Goal: Task Accomplishment & Management: Use online tool/utility

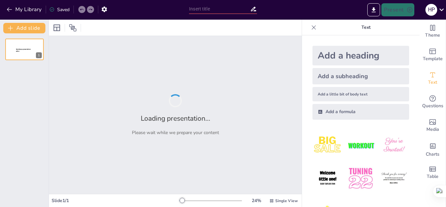
type input "La Universidad en el Siglo XXI: Transformaciones y Desafíos"
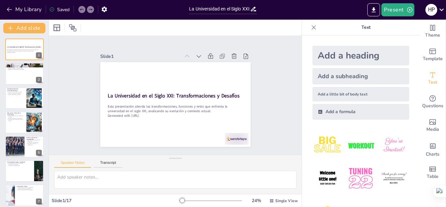
checkbox input "true"
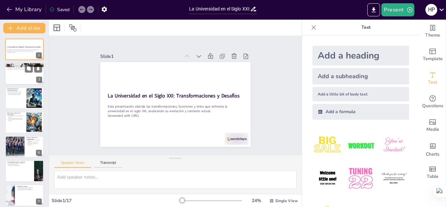
checkbox input "true"
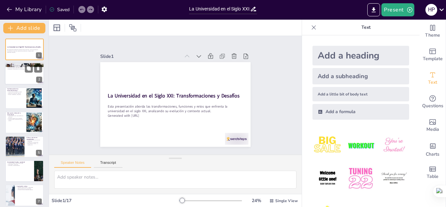
checkbox input "true"
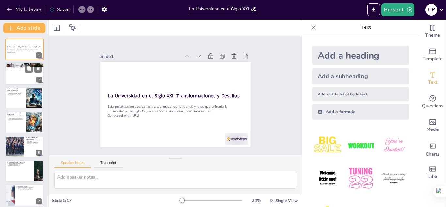
checkbox input "true"
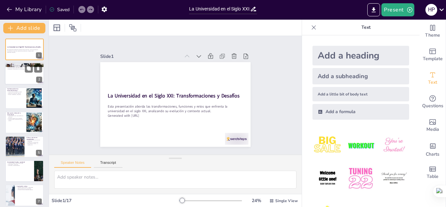
checkbox input "true"
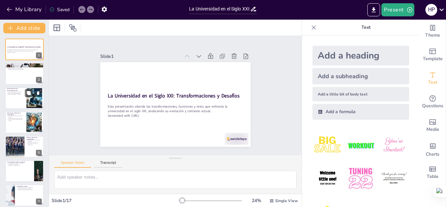
checkbox input "true"
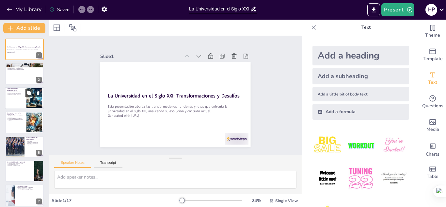
checkbox input "true"
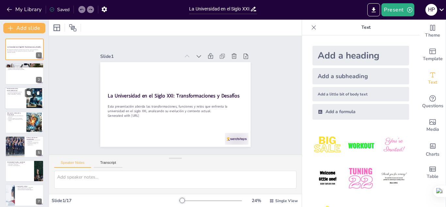
checkbox input "true"
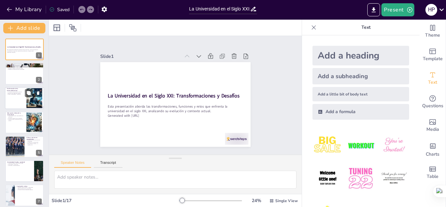
click at [29, 103] on div at bounding box center [34, 98] width 35 height 20
type textarea "La transformación de la universidad de una institución elitista a una masiva re…"
checkbox input "true"
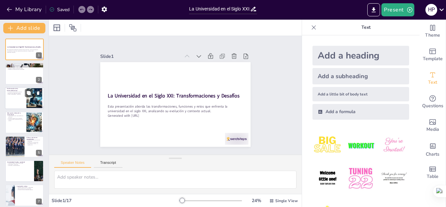
checkbox input "true"
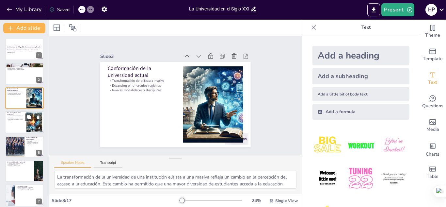
checkbox input "true"
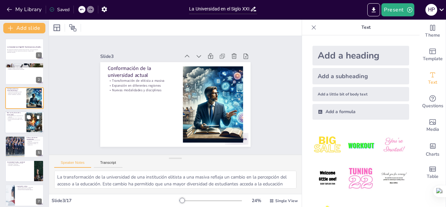
checkbox input "true"
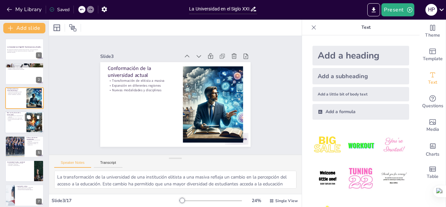
click at [33, 129] on div at bounding box center [34, 122] width 35 height 20
type textarea "La transformación de la universidad de una entidad aislada a una institución so…"
checkbox input "true"
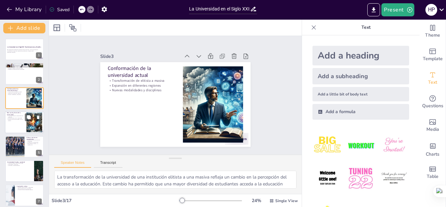
checkbox input "true"
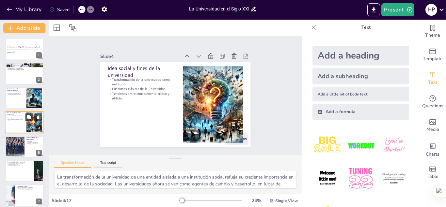
scroll to position [2, 0]
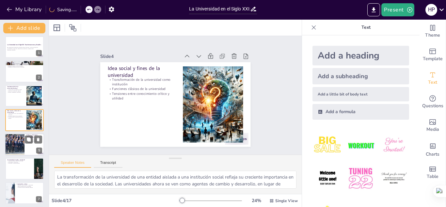
checkbox input "true"
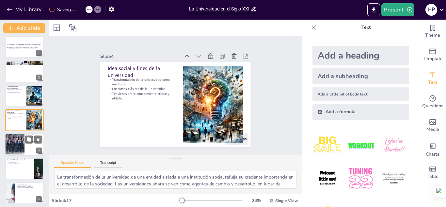
checkbox input "true"
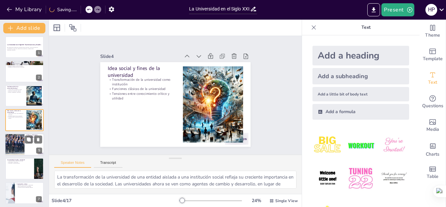
checkbox input "true"
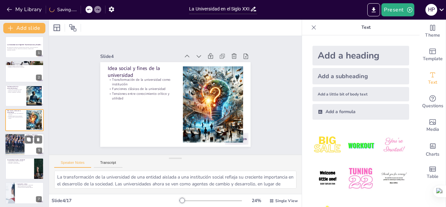
checkbox input "true"
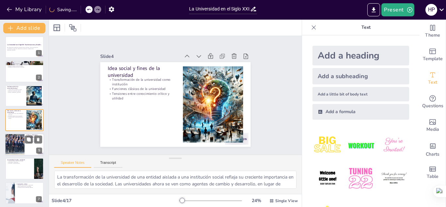
click at [17, 138] on div at bounding box center [14, 144] width 44 height 22
type textarea "La evolución de las críticas hacia la universidad refleja un cambio en la perce…"
checkbox input "true"
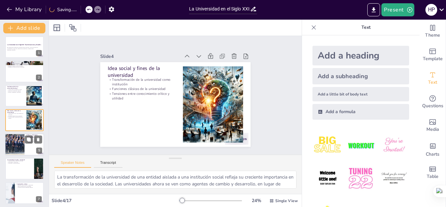
checkbox input "true"
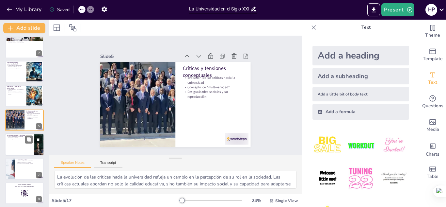
checkbox input "true"
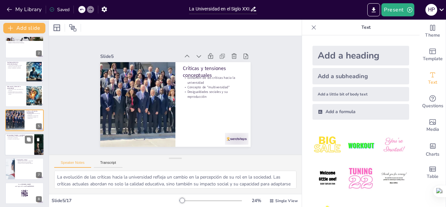
click at [19, 149] on div at bounding box center [24, 144] width 39 height 22
type textarea "Las presiones externas sobre la universidad son variadas y complejas. Estas inc…"
checkbox input "true"
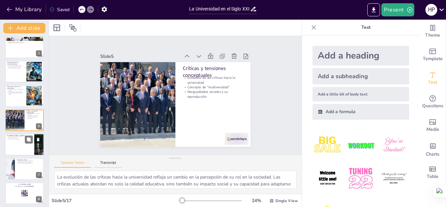
checkbox input "true"
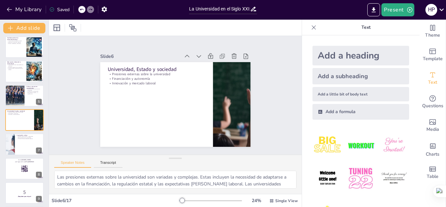
checkbox input "true"
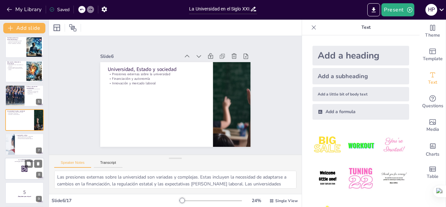
checkbox input "true"
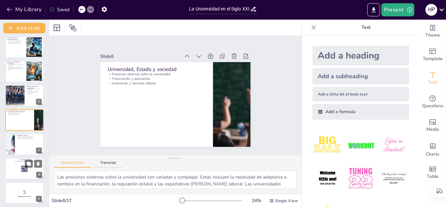
checkbox input "true"
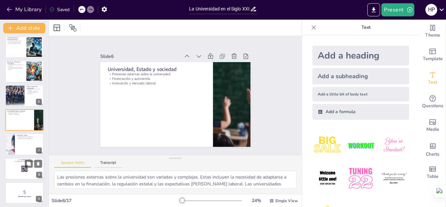
checkbox input "true"
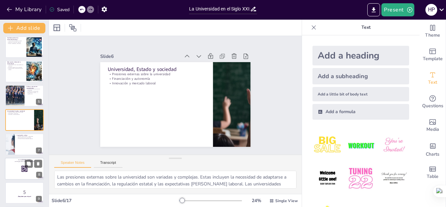
checkbox input "true"
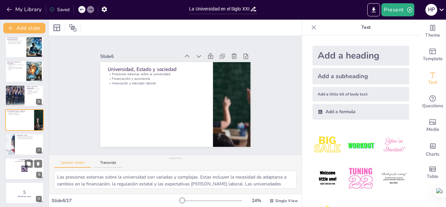
checkbox input "true"
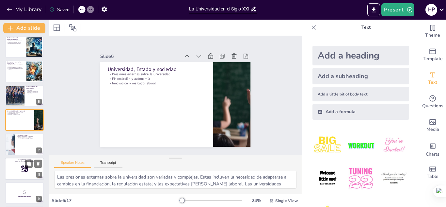
checkbox input "true"
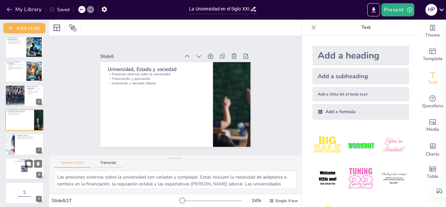
checkbox input "true"
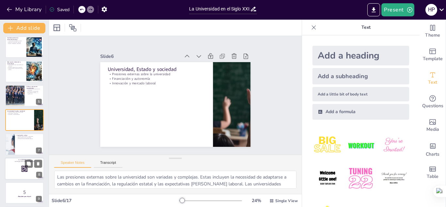
checkbox input "true"
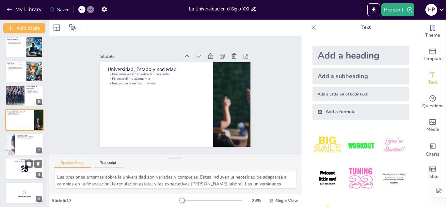
checkbox input "true"
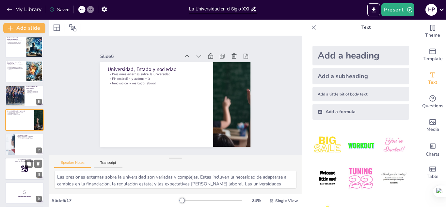
click at [27, 171] on rect at bounding box center [24, 168] width 7 height 7
checkbox input "true"
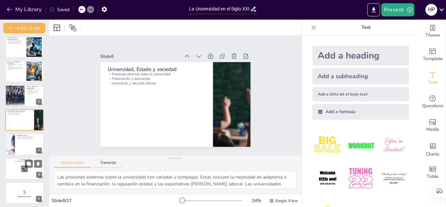
checkbox input "true"
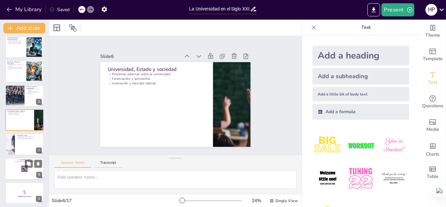
scroll to position [99, 0]
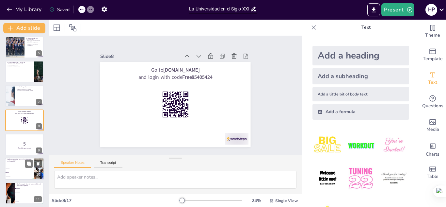
checkbox input "true"
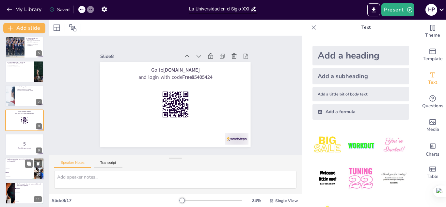
checkbox input "true"
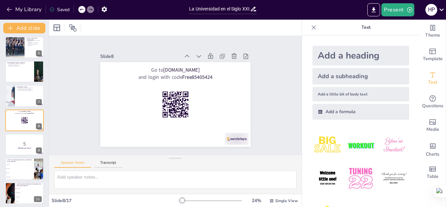
checkbox input "true"
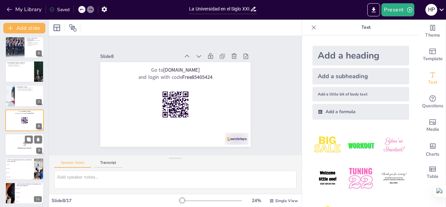
checkbox input "true"
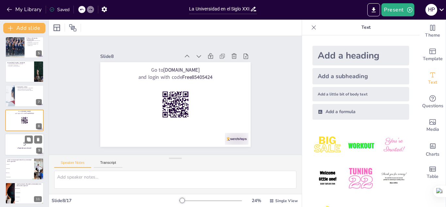
checkbox input "true"
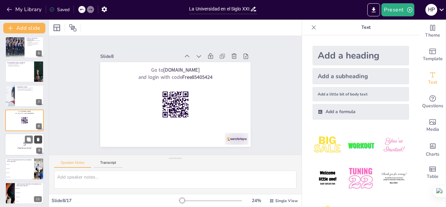
checkbox input "true"
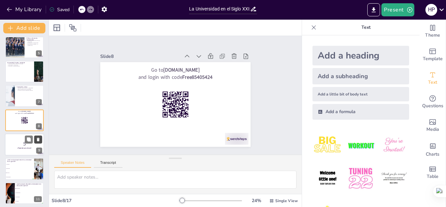
checkbox input "true"
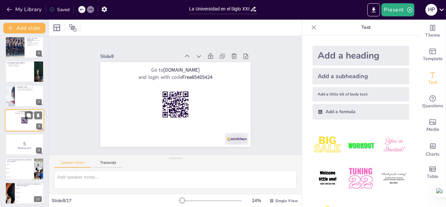
checkbox input "true"
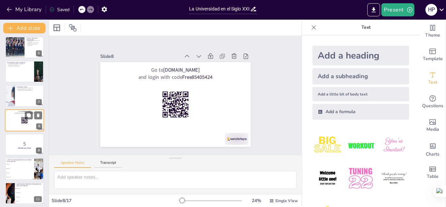
checkbox input "true"
click at [38, 115] on icon at bounding box center [38, 115] width 3 height 4
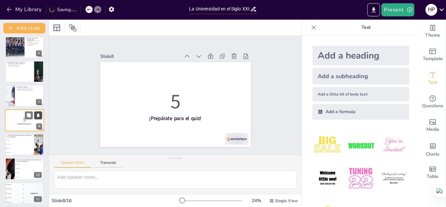
click at [38, 115] on icon at bounding box center [38, 115] width 3 height 4
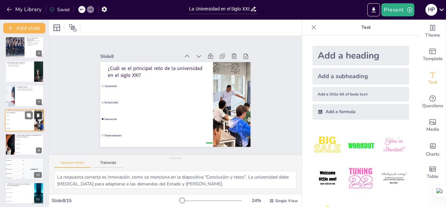
click at [38, 115] on icon at bounding box center [38, 115] width 3 height 4
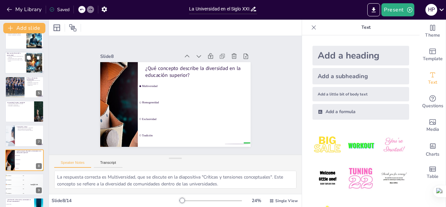
scroll to position [174, 0]
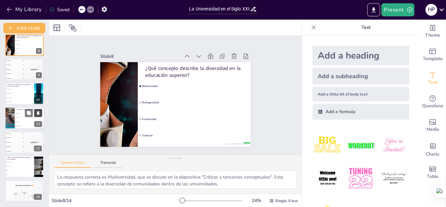
click at [39, 114] on icon at bounding box center [38, 113] width 3 height 4
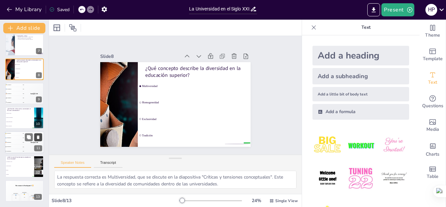
click at [39, 114] on icon at bounding box center [38, 113] width 3 height 4
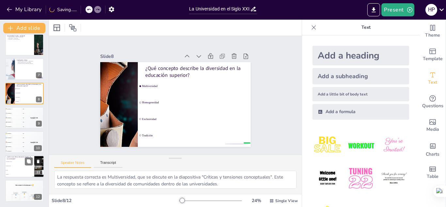
click at [39, 114] on icon at bounding box center [38, 113] width 3 height 4
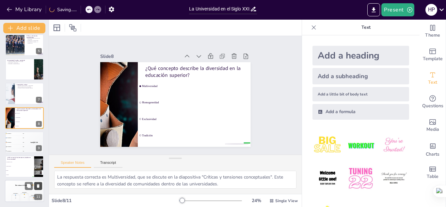
click at [39, 114] on icon at bounding box center [38, 113] width 3 height 4
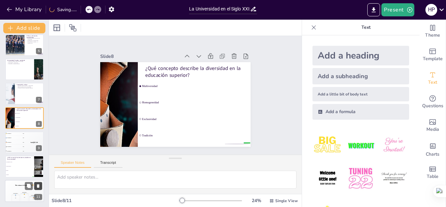
scroll to position [77, 0]
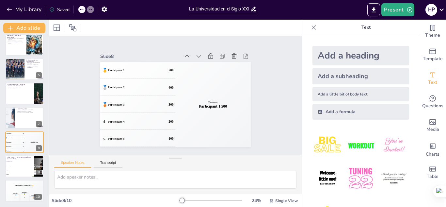
click at [39, 114] on icon at bounding box center [38, 113] width 3 height 4
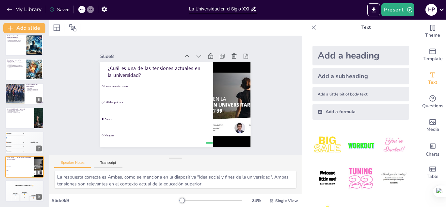
scroll to position [53, 0]
click at [39, 114] on icon at bounding box center [38, 113] width 3 height 4
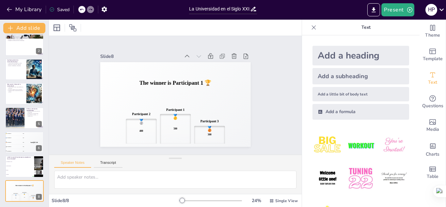
click at [39, 114] on icon at bounding box center [38, 113] width 3 height 4
click at [40, 187] on button at bounding box center [38, 185] width 8 height 8
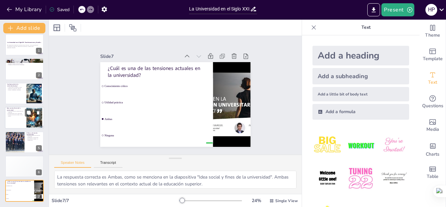
scroll to position [0, 0]
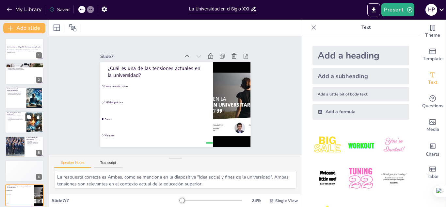
click at [30, 127] on div at bounding box center [34, 122] width 35 height 20
click at [80, 10] on icon at bounding box center [82, 10] width 4 height 4
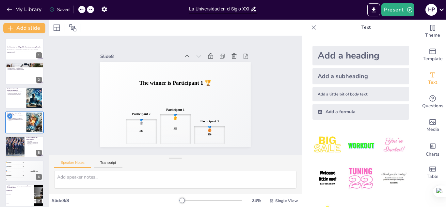
click at [80, 10] on icon at bounding box center [82, 10] width 4 height 4
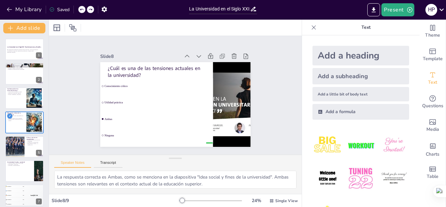
click at [80, 10] on icon at bounding box center [82, 10] width 4 height 4
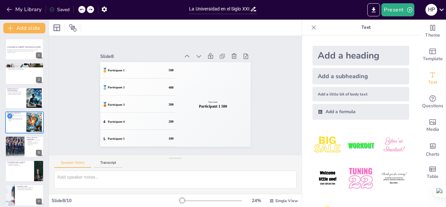
click at [80, 10] on icon at bounding box center [82, 10] width 4 height 4
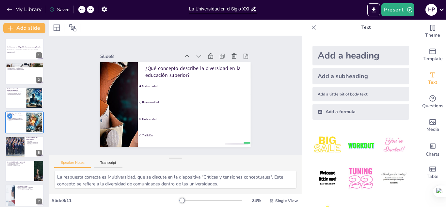
click at [80, 10] on icon at bounding box center [82, 10] width 4 height 4
click at [80, 10] on div "My Library Saved" at bounding box center [55, 9] width 110 height 12
click at [80, 10] on div "My Library Saving......" at bounding box center [58, 9] width 117 height 12
click at [82, 9] on icon at bounding box center [81, 10] width 3 height 2
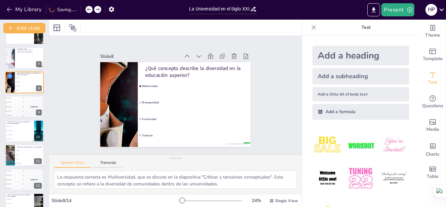
scroll to position [174, 0]
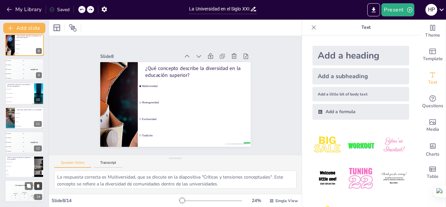
click at [39, 188] on icon at bounding box center [38, 185] width 5 height 5
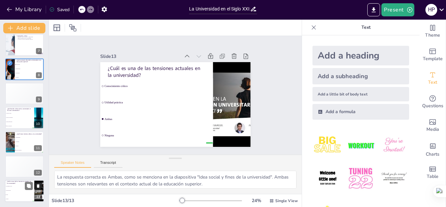
click at [39, 187] on icon at bounding box center [38, 186] width 3 height 4
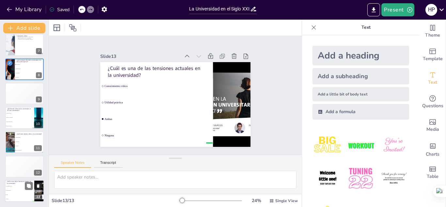
scroll to position [126, 0]
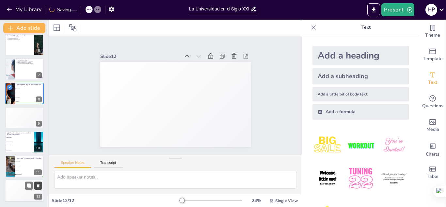
click at [39, 186] on icon at bounding box center [38, 185] width 3 height 4
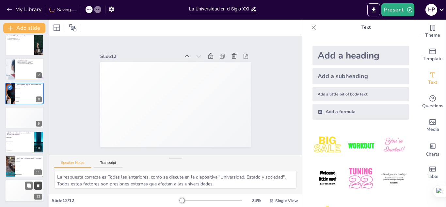
scroll to position [101, 0]
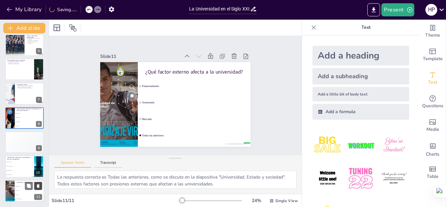
click at [39, 188] on icon at bounding box center [38, 185] width 5 height 5
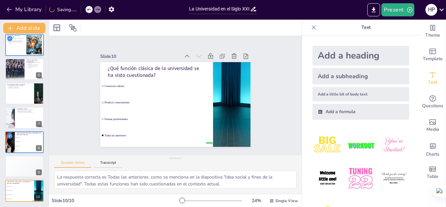
scroll to position [77, 0]
click at [39, 187] on icon at bounding box center [38, 186] width 3 height 4
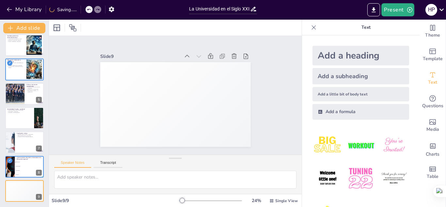
scroll to position [53, 0]
click at [39, 185] on icon at bounding box center [38, 186] width 3 height 4
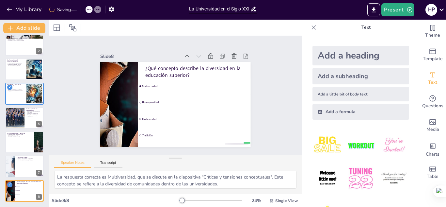
scroll to position [29, 0]
click at [38, 184] on icon at bounding box center [38, 186] width 3 height 4
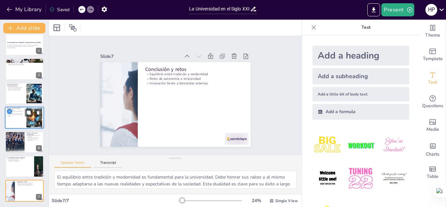
scroll to position [0, 0]
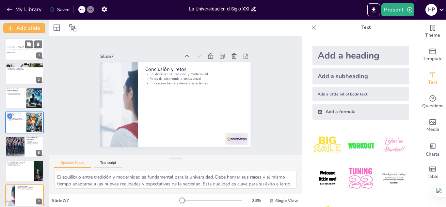
click at [17, 47] on strong "La Universidad en el Siglo XXI: Transformaciones y Desafíos" at bounding box center [24, 47] width 35 height 2
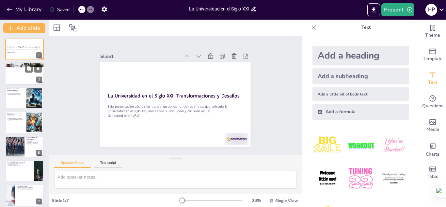
scroll to position [5, 0]
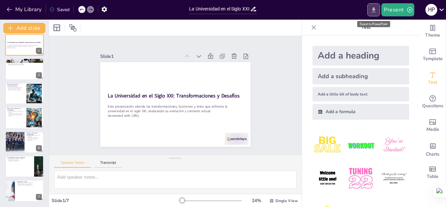
click at [374, 7] on icon "Export to PowerPoint" at bounding box center [373, 10] width 7 height 7
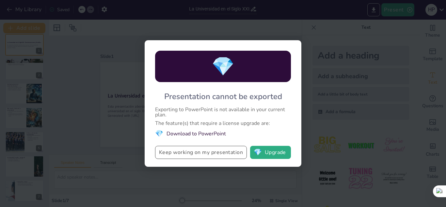
click at [218, 151] on button "Keep working on my presentation" at bounding box center [201, 152] width 92 height 13
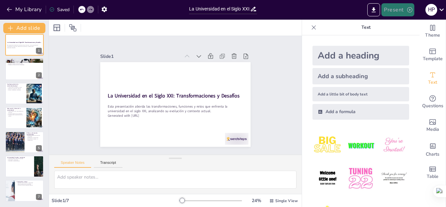
click at [409, 10] on icon "button" at bounding box center [409, 9] width 5 height 5
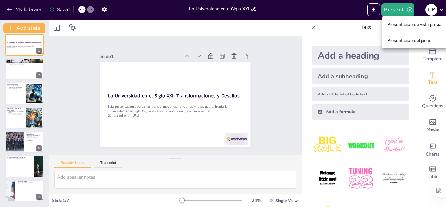
click at [410, 23] on font "Presentación de vista previa" at bounding box center [414, 24] width 54 height 5
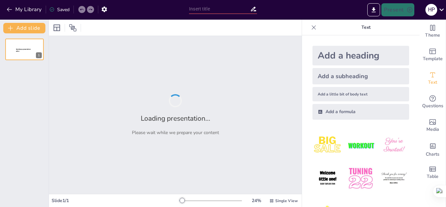
type input "La Universidad en el Siglo XXI: Transformaciones y Desafíos"
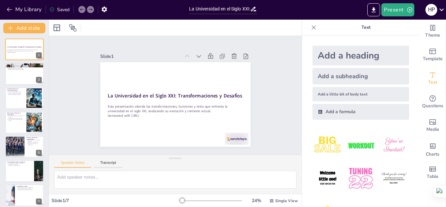
click at [326, 180] on img at bounding box center [327, 178] width 30 height 30
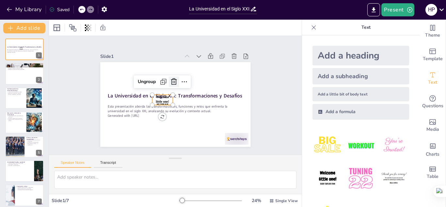
click at [170, 79] on icon at bounding box center [172, 81] width 8 height 8
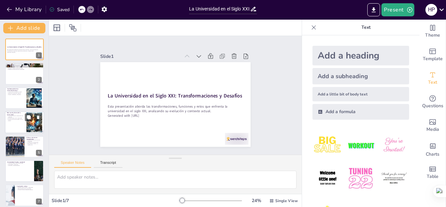
scroll to position [5, 0]
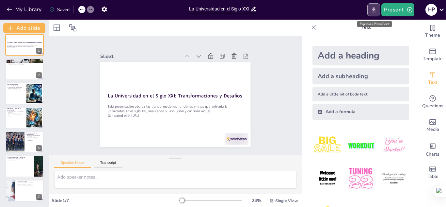
click at [373, 9] on icon "Export to PowerPoint" at bounding box center [374, 9] width 4 height 5
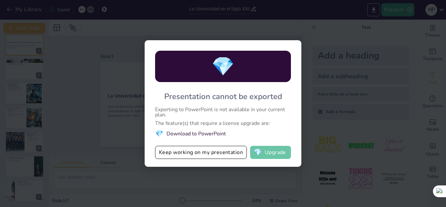
click at [269, 152] on button "💎 Upgrade" at bounding box center [270, 152] width 41 height 13
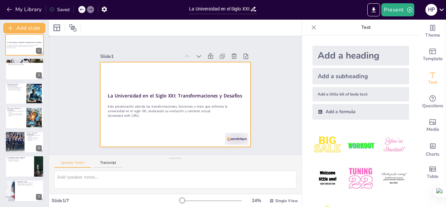
click at [144, 80] on div at bounding box center [181, 101] width 168 height 163
